Goal: Task Accomplishment & Management: Manage account settings

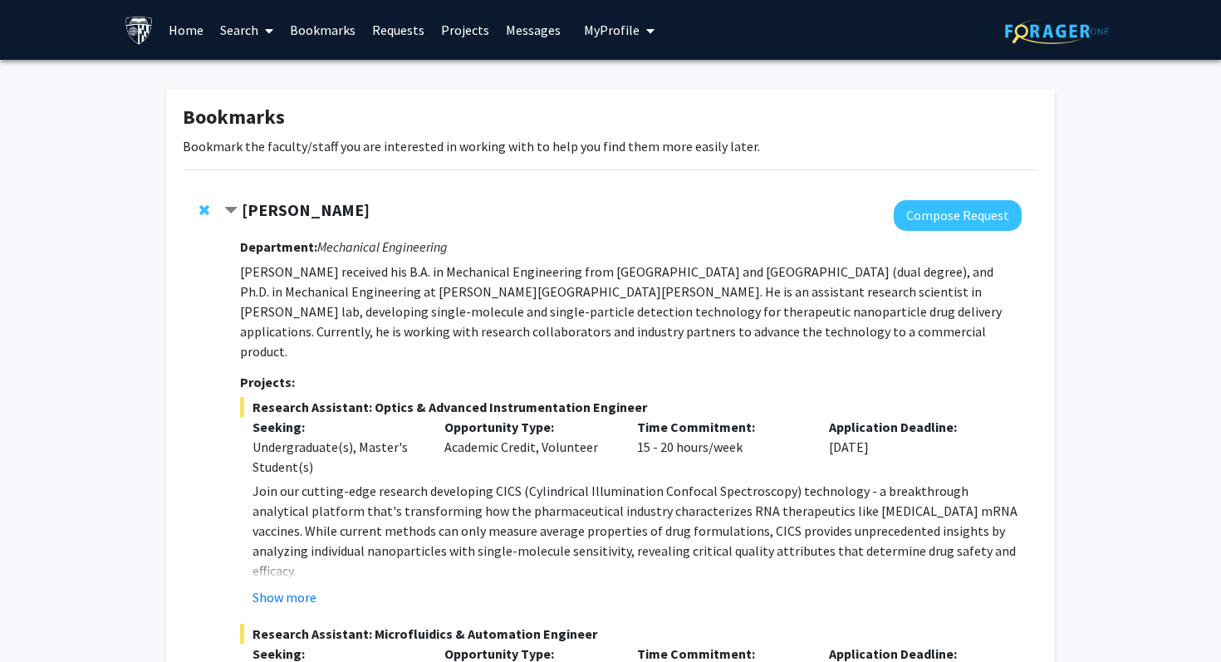
click at [640, 23] on span "My profile dropdown to access profile and logout" at bounding box center [647, 31] width 15 height 58
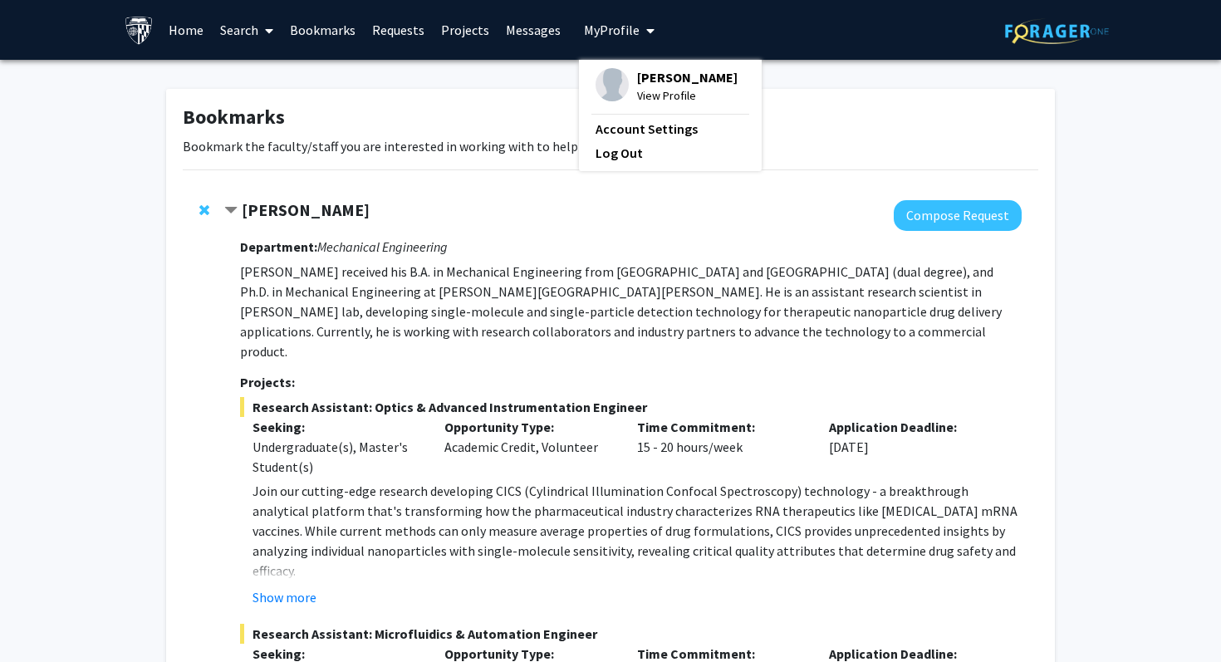
click at [649, 105] on span "View Profile" at bounding box center [687, 95] width 101 height 18
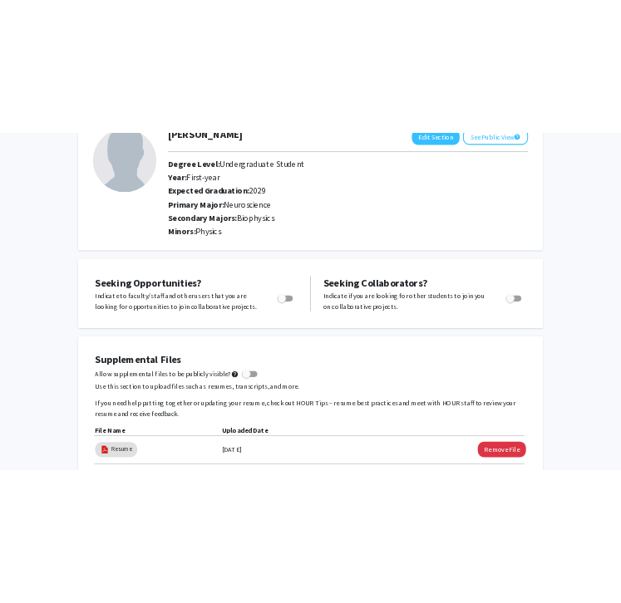
scroll to position [311, 0]
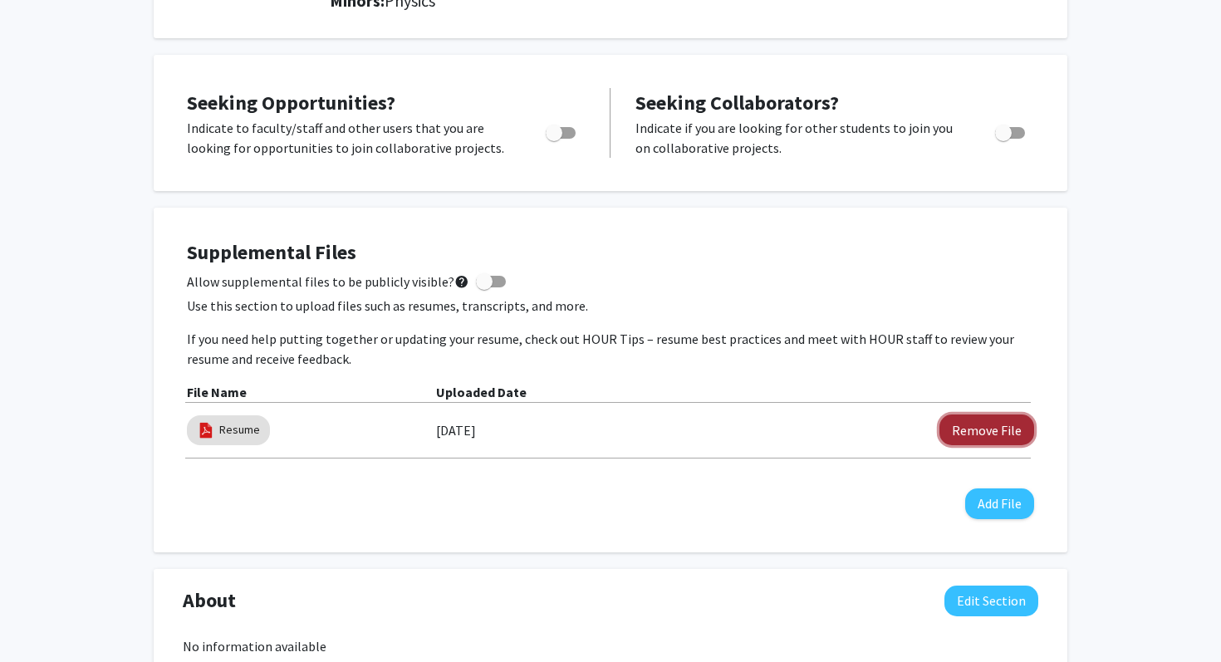
click at [978, 433] on button "Remove File" at bounding box center [987, 430] width 95 height 31
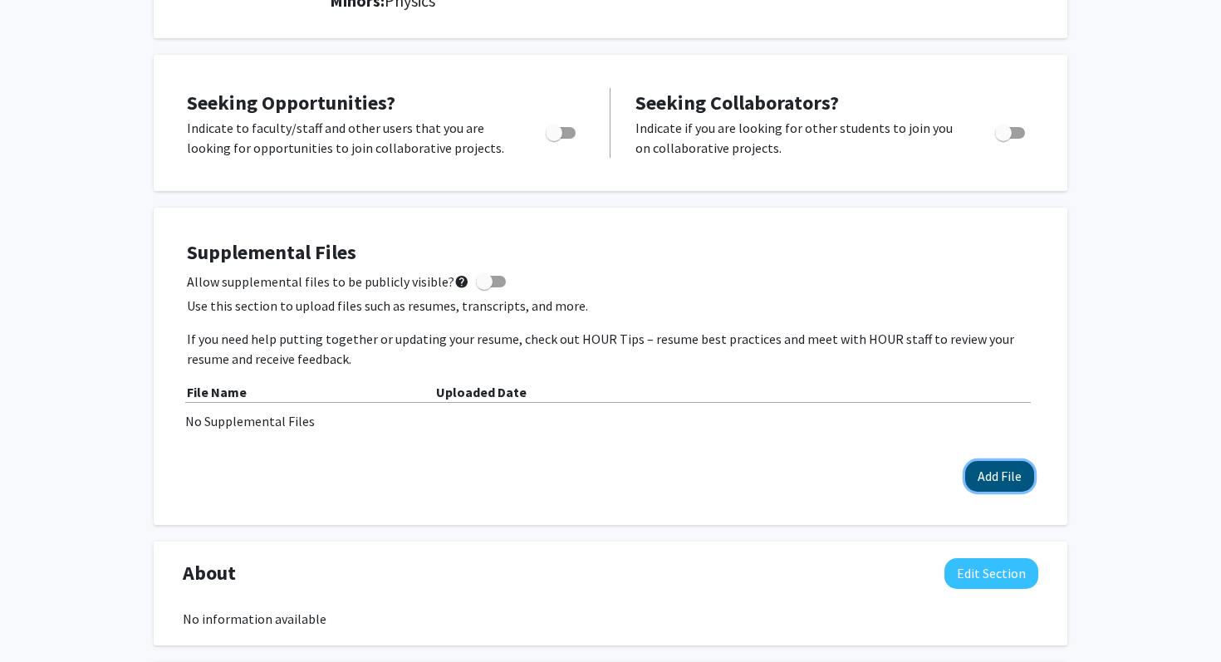
click at [1014, 477] on button "Add File" at bounding box center [999, 476] width 69 height 31
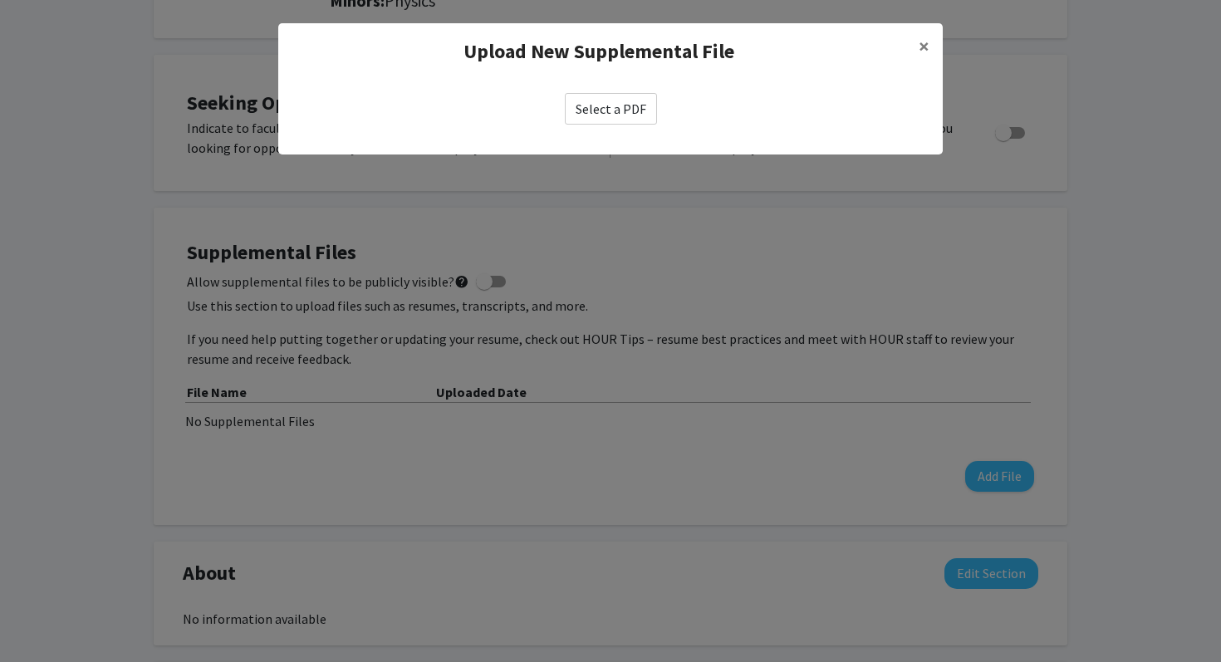
click at [609, 118] on label "Select a PDF" at bounding box center [611, 109] width 92 height 32
click at [0, 0] on input "Select a PDF" at bounding box center [0, 0] width 0 height 0
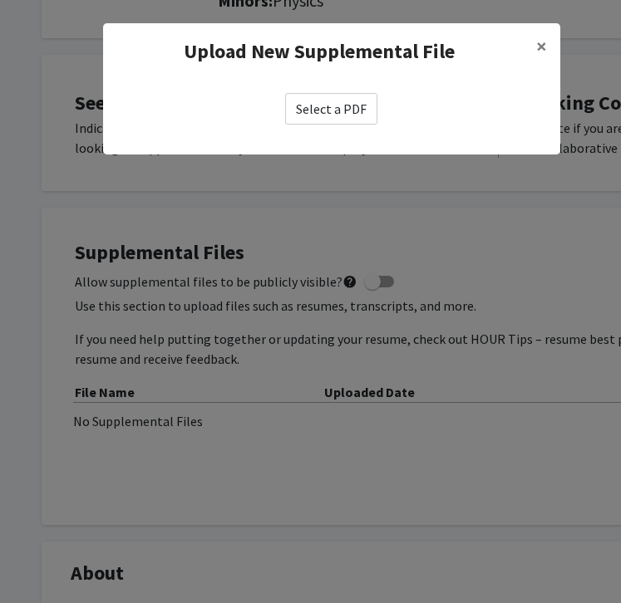
click at [320, 103] on label "Select a PDF" at bounding box center [331, 109] width 92 height 32
click at [0, 0] on input "Select a PDF" at bounding box center [0, 0] width 0 height 0
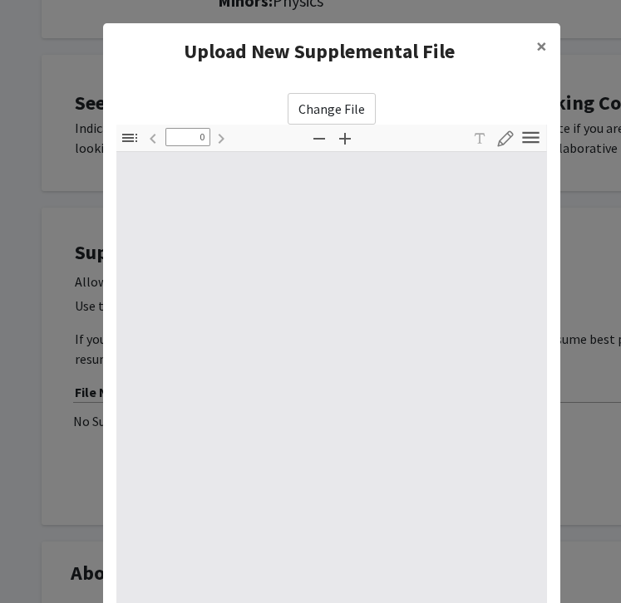
type input "1"
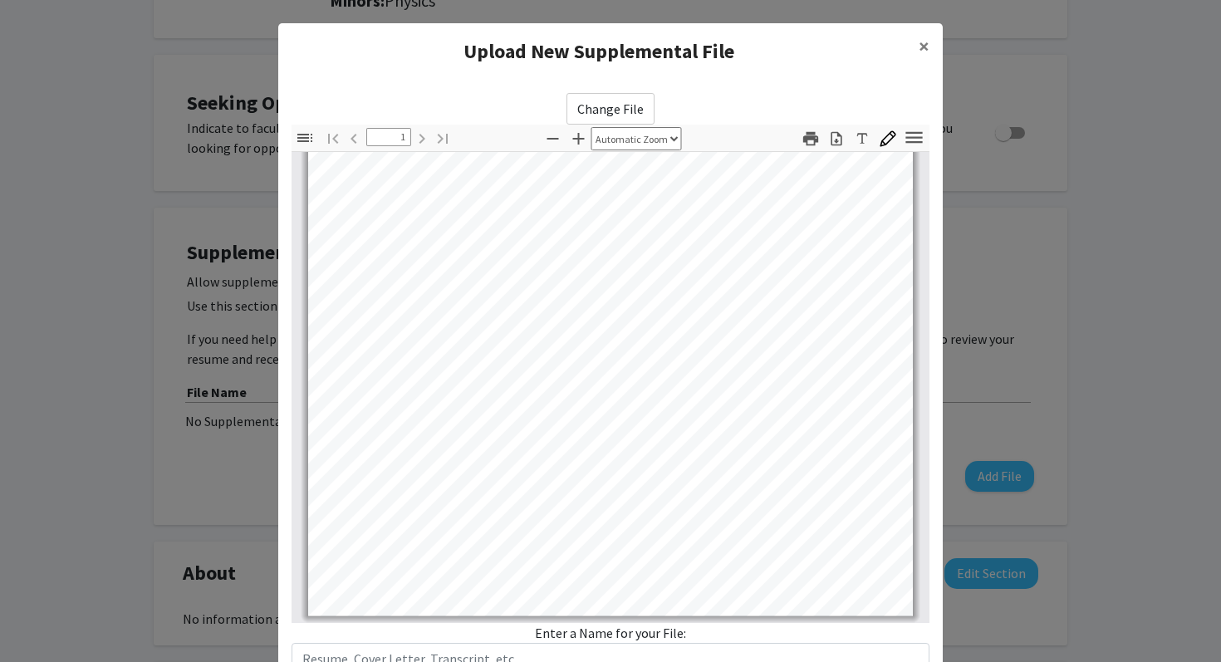
scroll to position [67, 0]
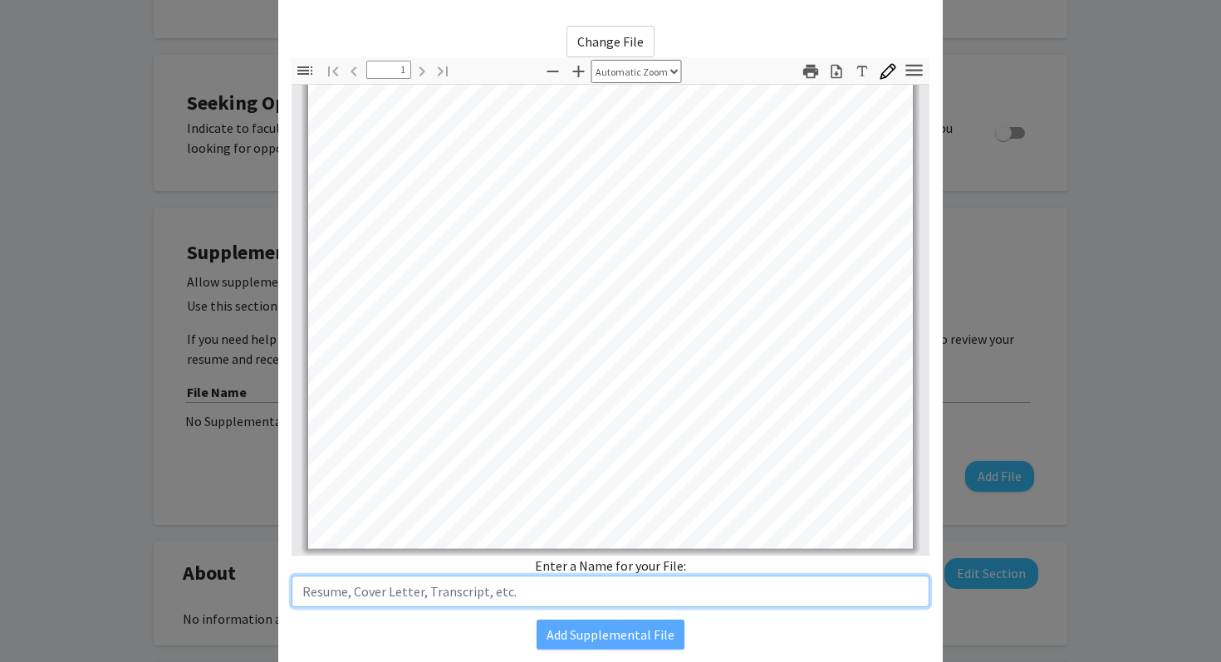
click at [539, 597] on input "text" at bounding box center [611, 592] width 638 height 32
type input "Resume"
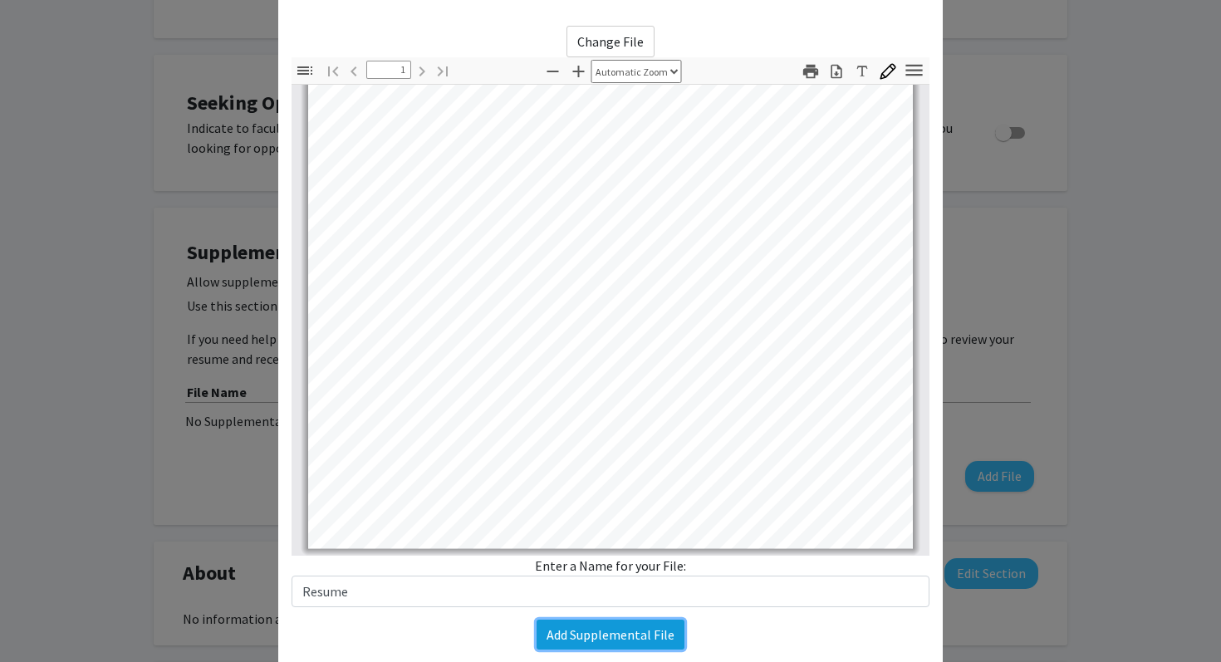
click at [635, 636] on button "Add Supplemental File" at bounding box center [611, 635] width 148 height 30
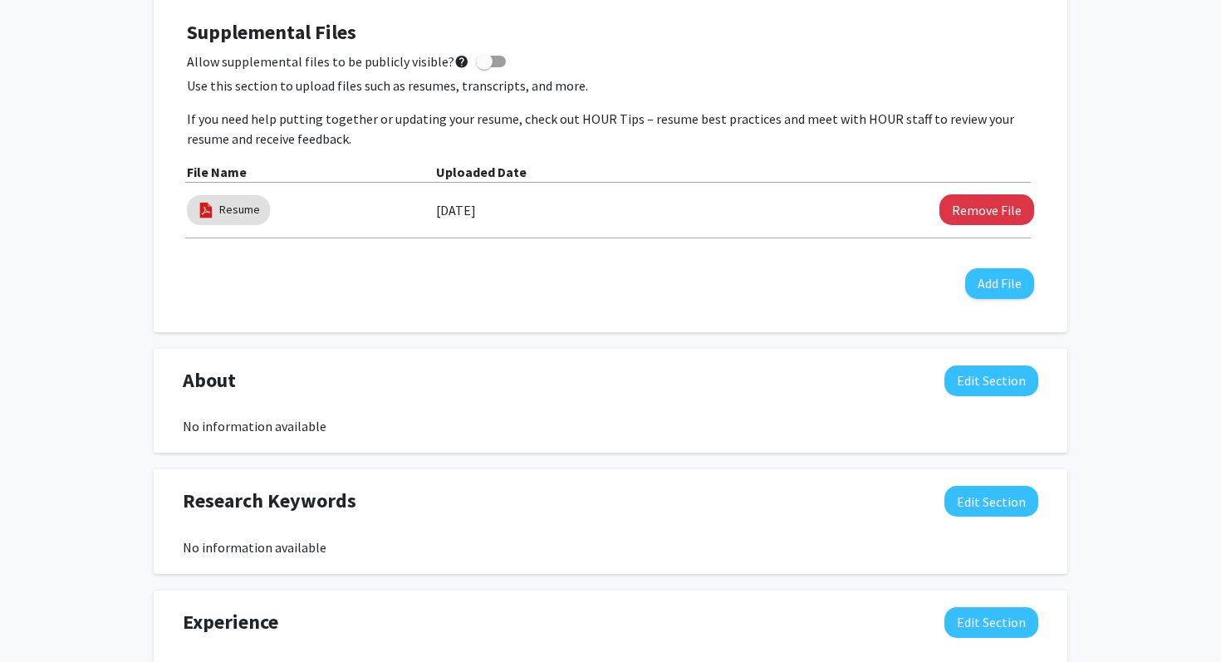
scroll to position [892, 0]
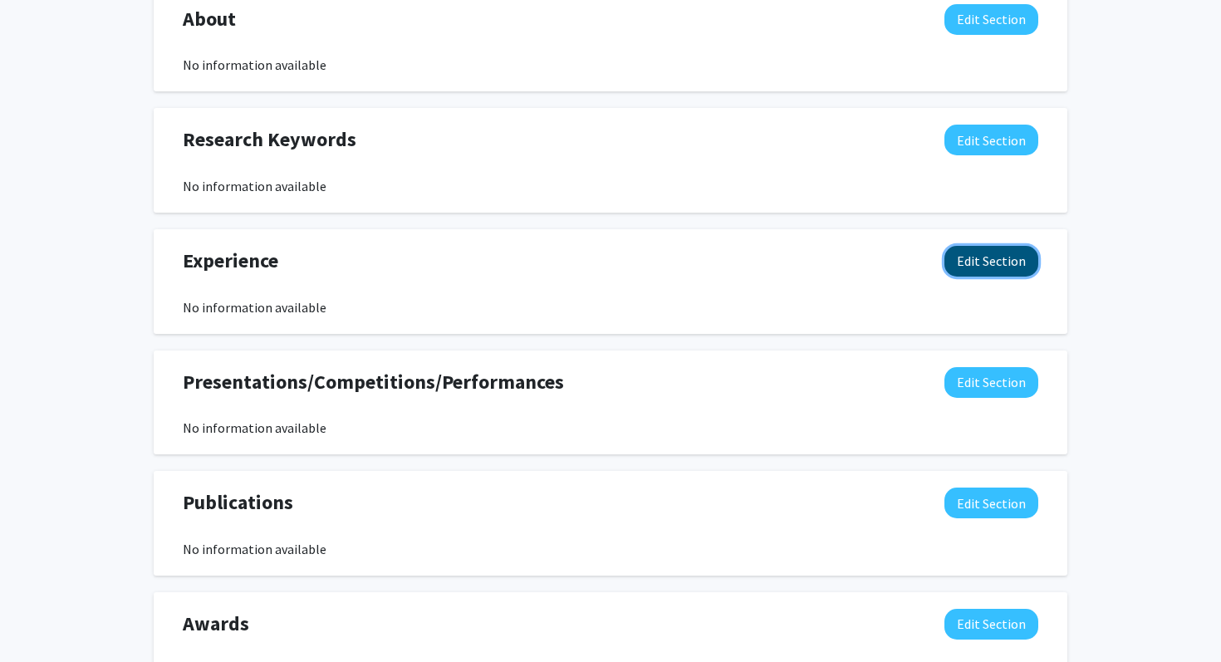
click at [975, 261] on button "Edit Section" at bounding box center [992, 261] width 94 height 31
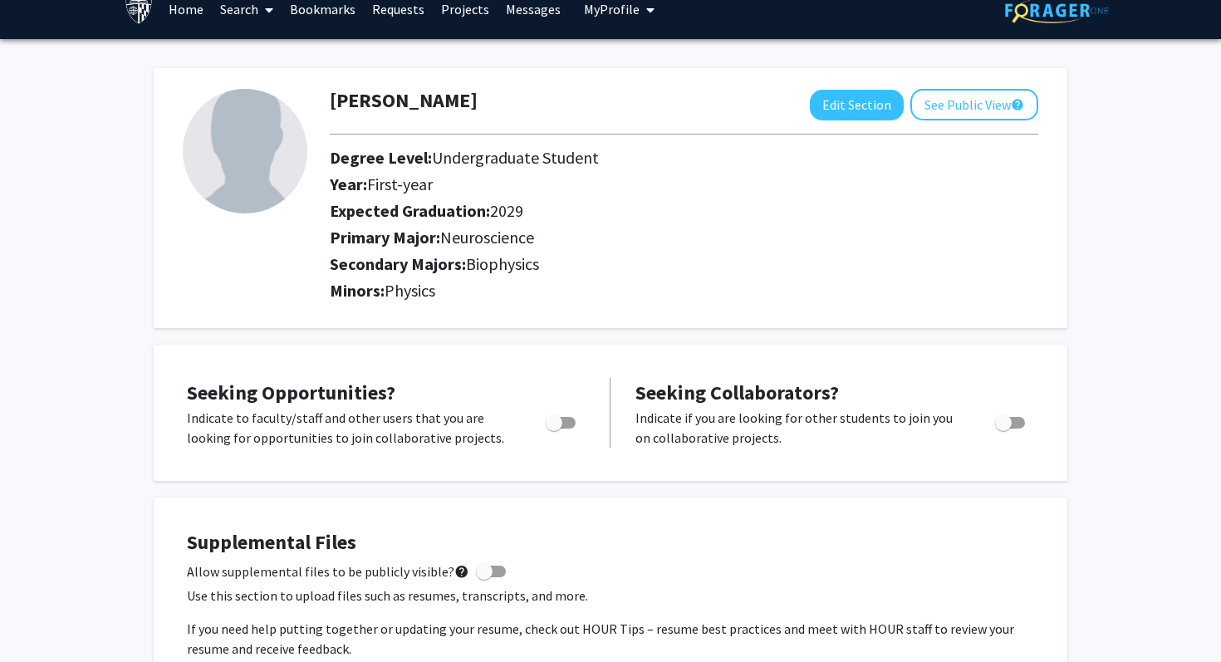
scroll to position [0, 0]
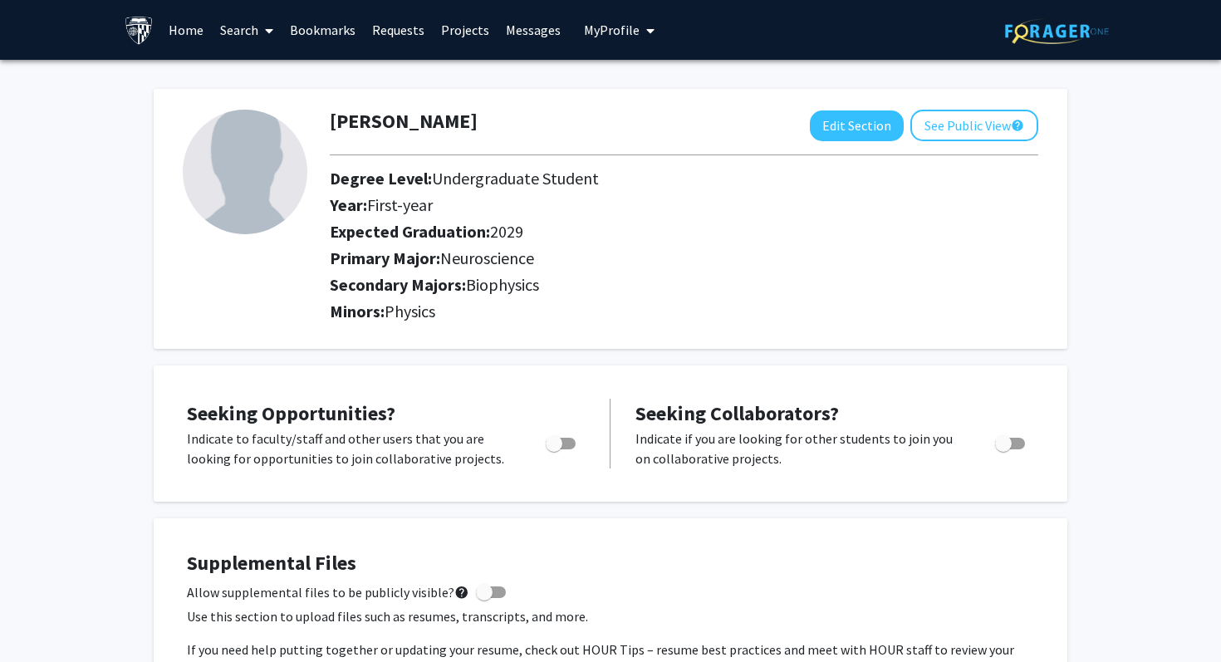
click at [238, 27] on link "Search" at bounding box center [247, 30] width 70 height 58
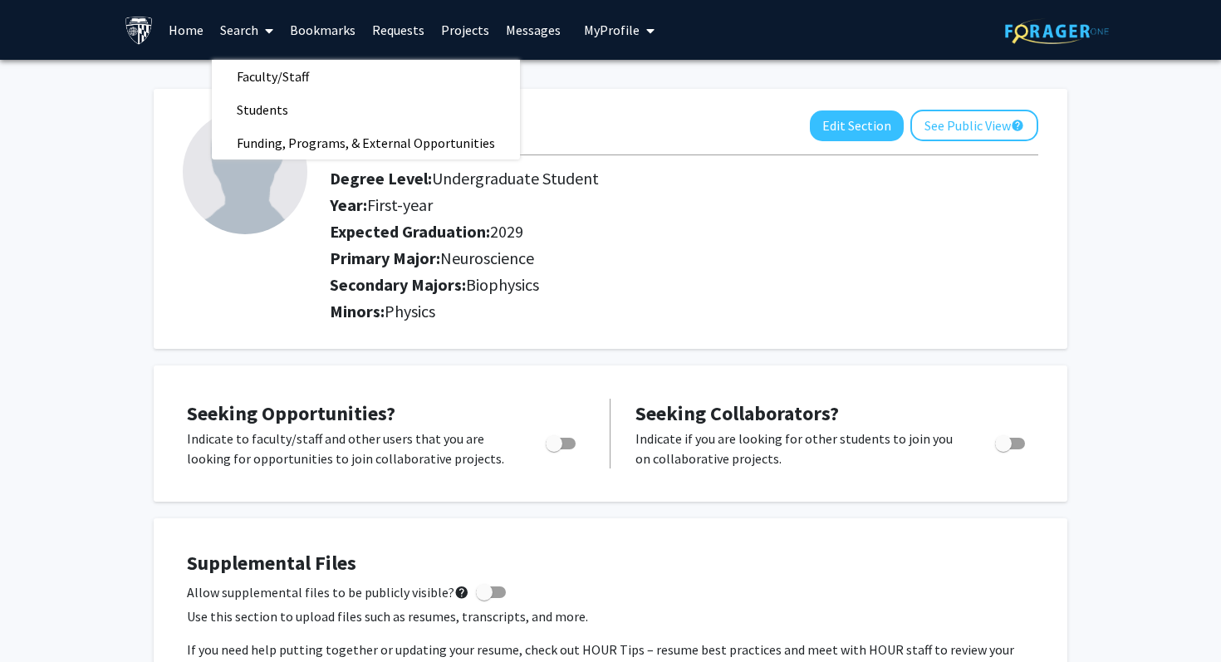
click at [616, 25] on span "My Profile" at bounding box center [612, 30] width 56 height 17
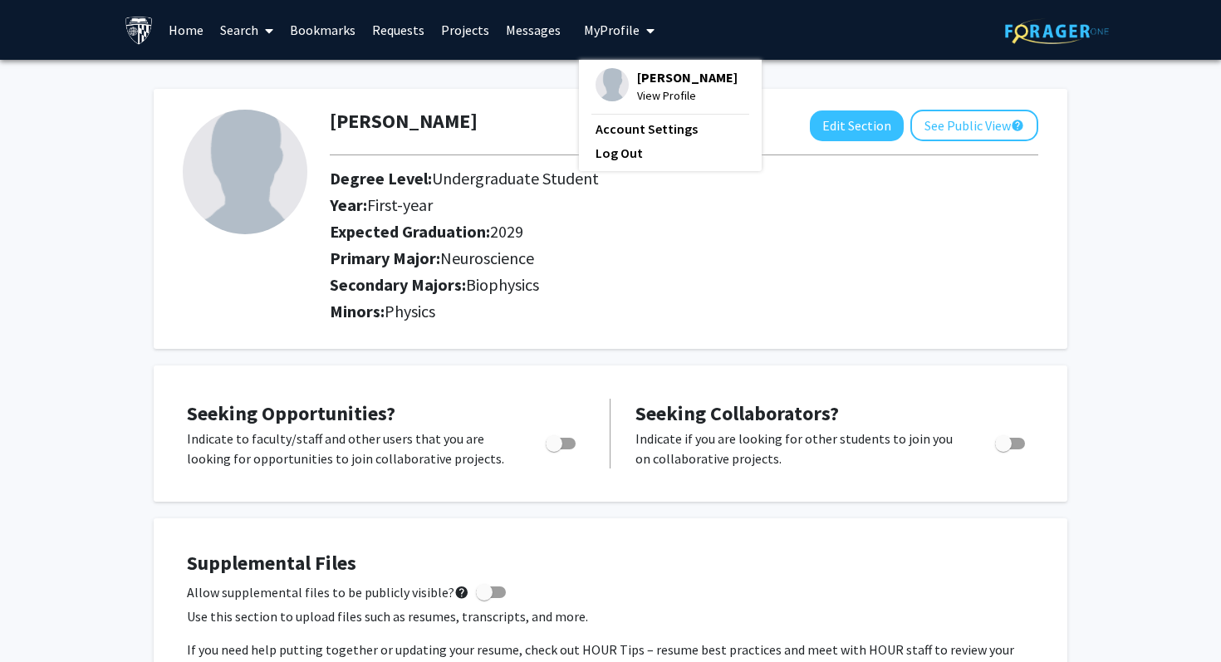
click at [240, 40] on link "Search" at bounding box center [247, 30] width 70 height 58
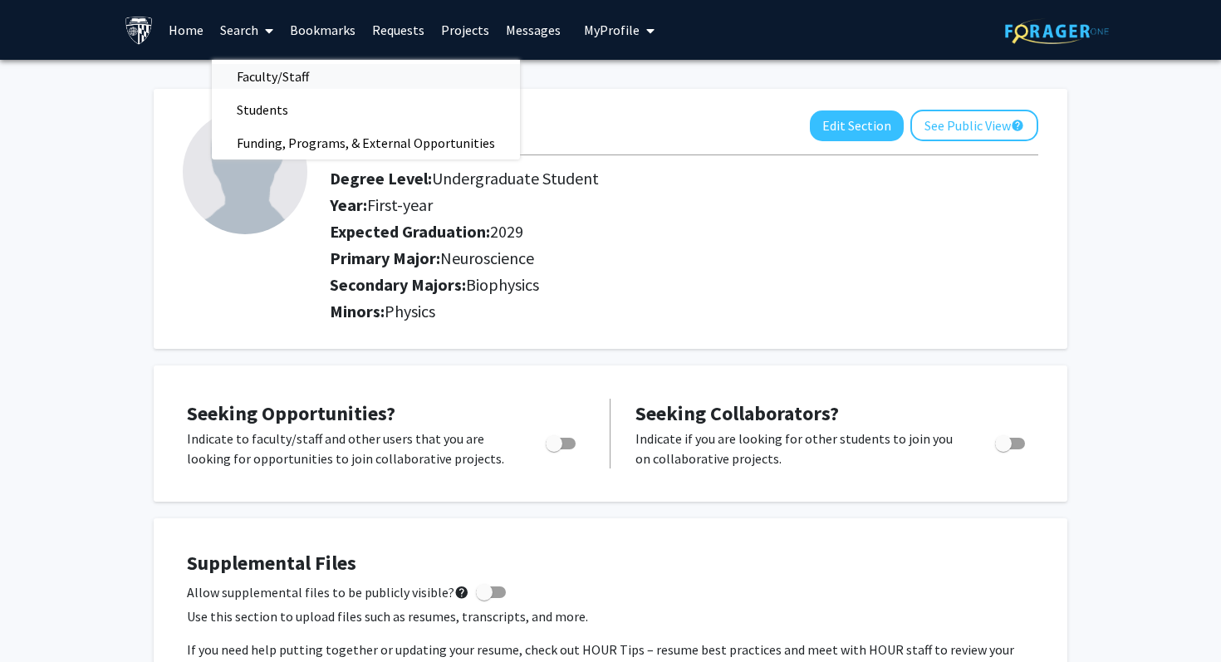
click at [248, 78] on span "Faculty/Staff" at bounding box center [273, 76] width 122 height 33
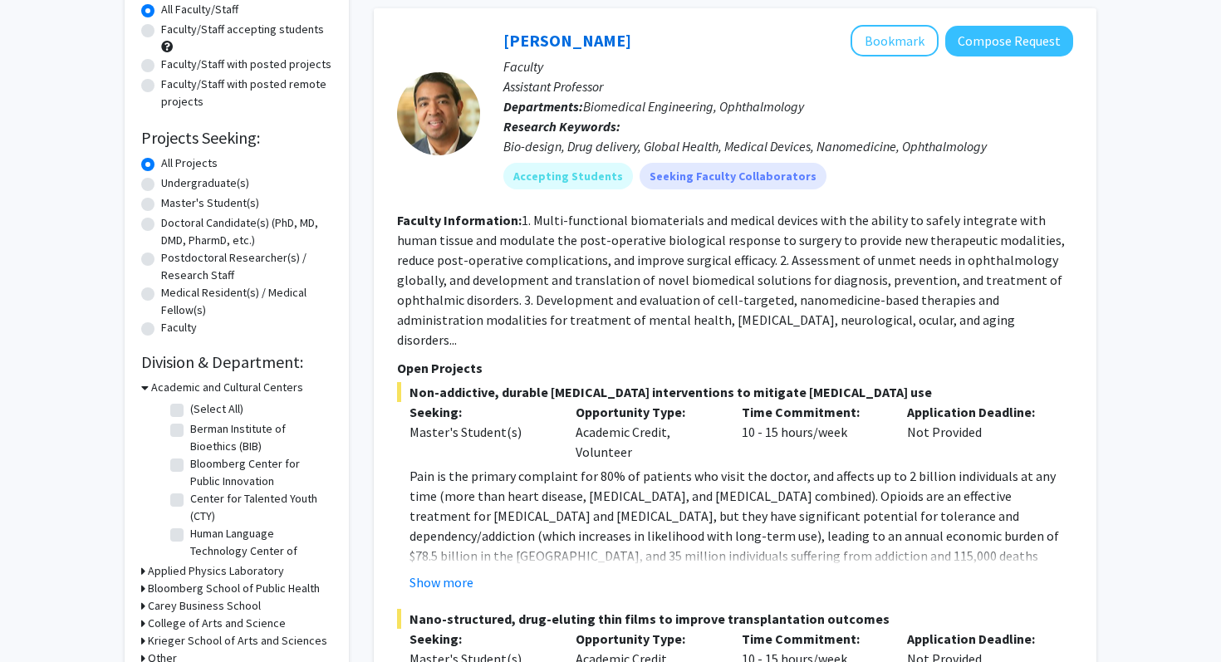
scroll to position [160, 0]
